Goal: Information Seeking & Learning: Check status

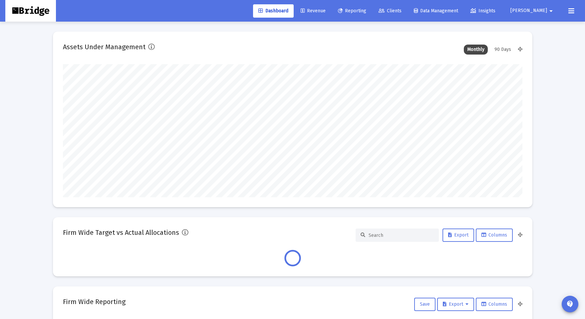
scroll to position [133, 459]
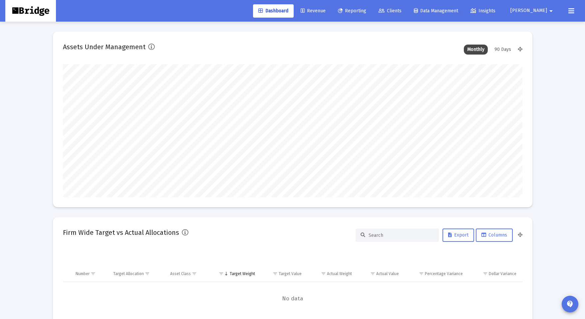
type input "[DATE]"
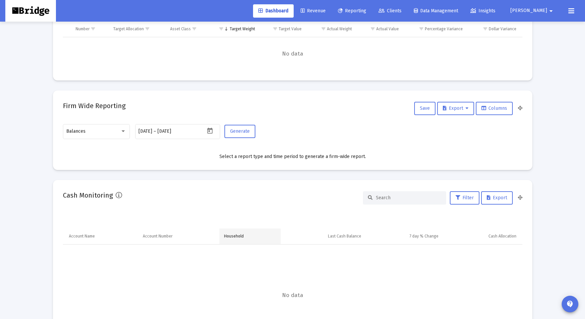
scroll to position [209, 0]
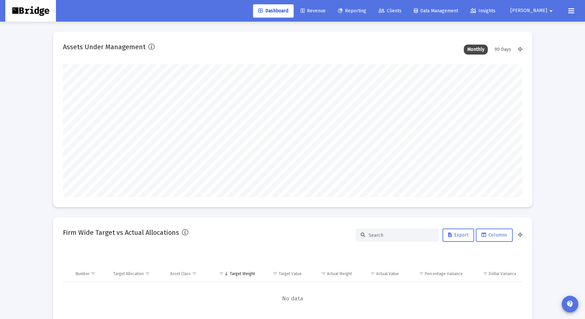
scroll to position [133, 247]
type input "2025-10-03"
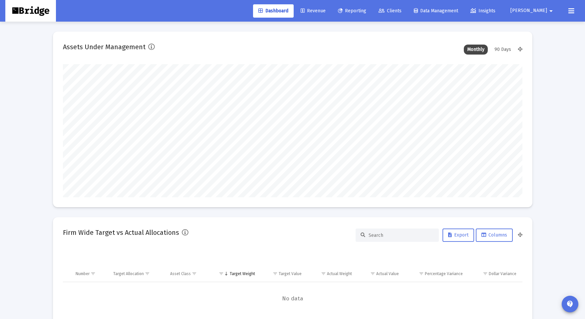
click at [548, 13] on mat-icon "arrow_drop_down" at bounding box center [551, 10] width 8 height 13
click at [543, 45] on button "Logout" at bounding box center [545, 44] width 40 height 16
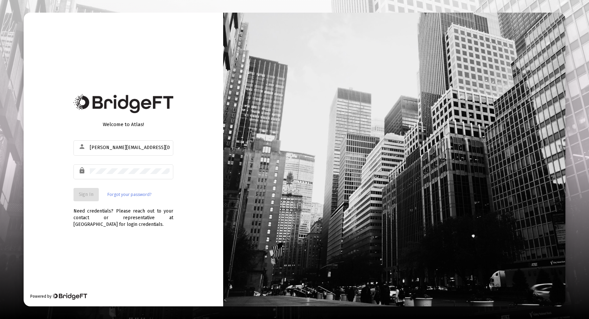
type input "victor@zoefin.com"
click at [88, 200] on button "Sign In" at bounding box center [86, 194] width 25 height 13
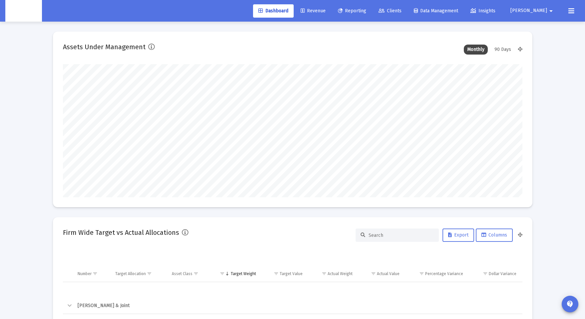
scroll to position [133, 247]
type input "2025-10-02"
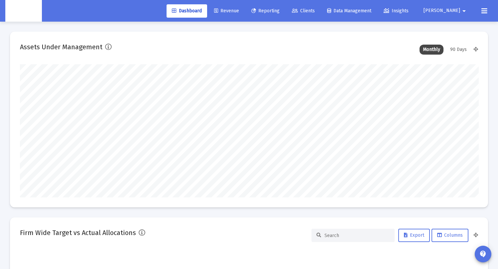
scroll to position [332557, 332231]
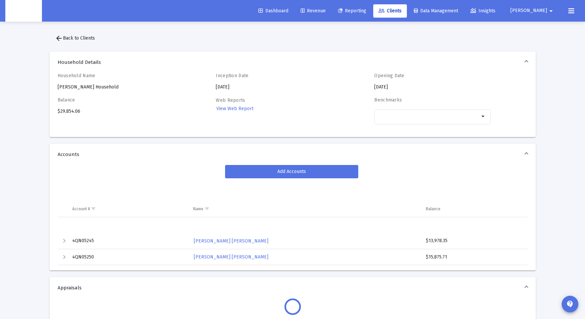
click at [67, 111] on div "Balance $29,854.06" at bounding box center [116, 114] width 116 height 35
click at [76, 112] on div "Balance $29,854.06" at bounding box center [116, 114] width 116 height 35
drag, startPoint x: 85, startPoint y: 110, endPoint x: 55, endPoint y: 112, distance: 30.0
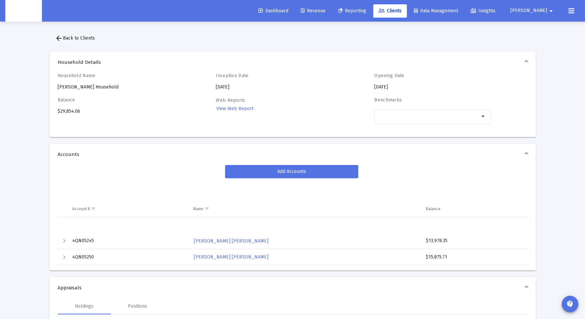
click at [55, 112] on div "Household Name Carly Esquerra's Household Inception Date 2025-08-29 Opening Dat…" at bounding box center [293, 105] width 486 height 64
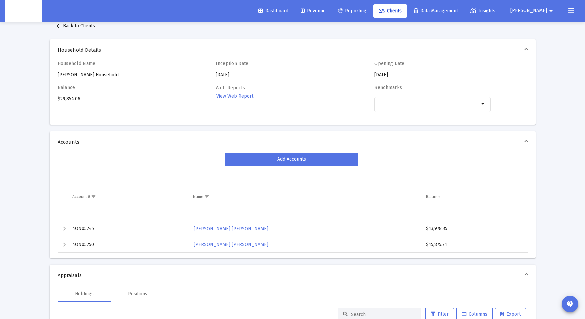
scroll to position [36, 0]
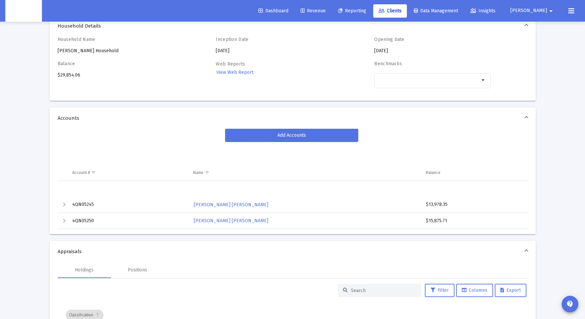
click at [62, 76] on div "Balance $29,854.06" at bounding box center [116, 78] width 116 height 35
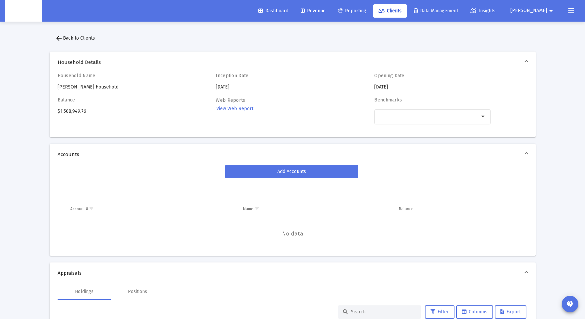
click at [73, 112] on div "Balance $1,508,949.76" at bounding box center [116, 114] width 116 height 35
click at [384, 11] on icon at bounding box center [381, 11] width 6 height 5
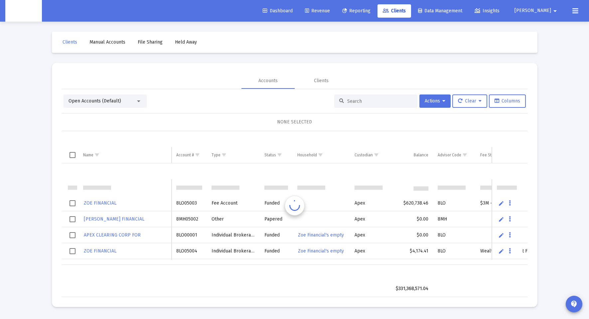
scroll to position [16, 0]
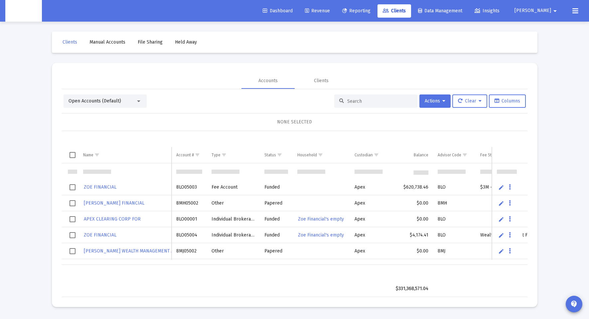
click at [356, 97] on div at bounding box center [375, 100] width 83 height 13
click at [358, 103] on input at bounding box center [379, 101] width 65 height 6
paste input "8RU05021"
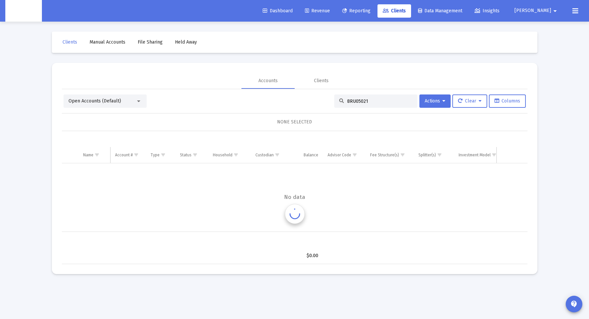
scroll to position [0, 0]
type input "8RU05021"
click at [139, 103] on div at bounding box center [139, 100] width 6 height 5
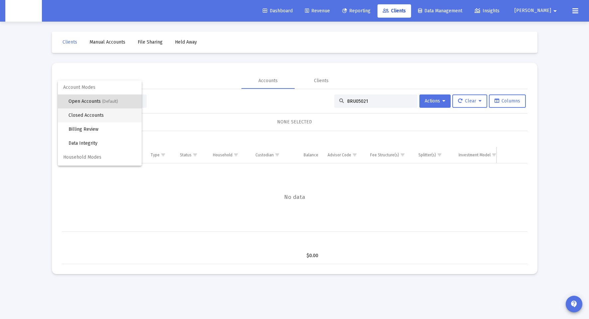
click at [103, 116] on span "Closed Accounts" at bounding box center [103, 115] width 68 height 14
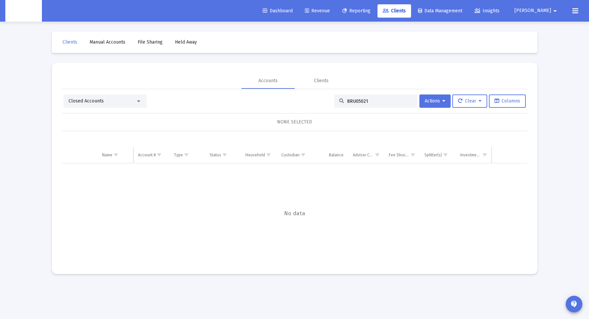
click at [368, 100] on input "8RU05021" at bounding box center [379, 101] width 65 height 6
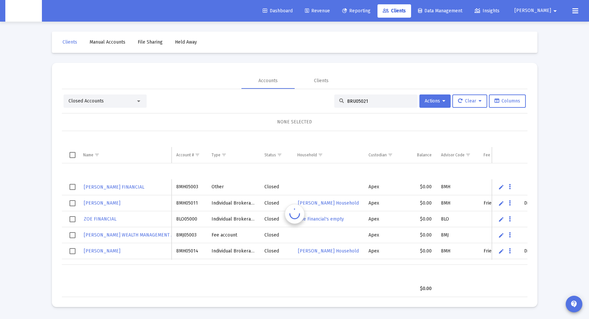
click at [368, 100] on input "8RU05021" at bounding box center [379, 101] width 65 height 6
click at [370, 104] on input "8RU05021" at bounding box center [379, 101] width 65 height 6
paste input "8RU05021"
type input "8RU05021"
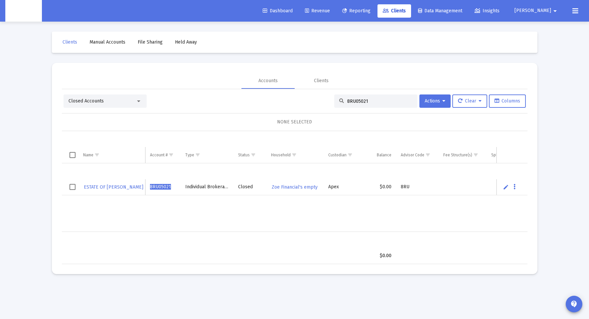
click at [385, 188] on td "$0.00" at bounding box center [381, 187] width 32 height 16
